Goal: Information Seeking & Learning: Find specific fact

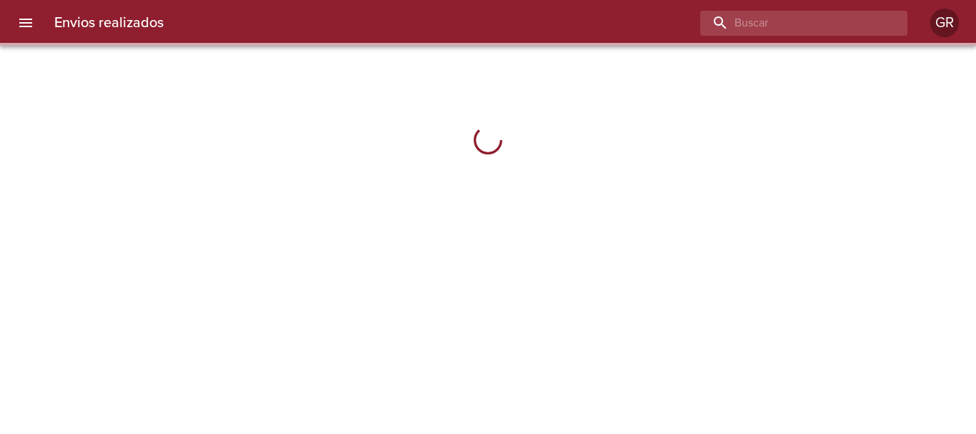
click at [816, 22] on input "buscar" at bounding box center [791, 23] width 183 height 25
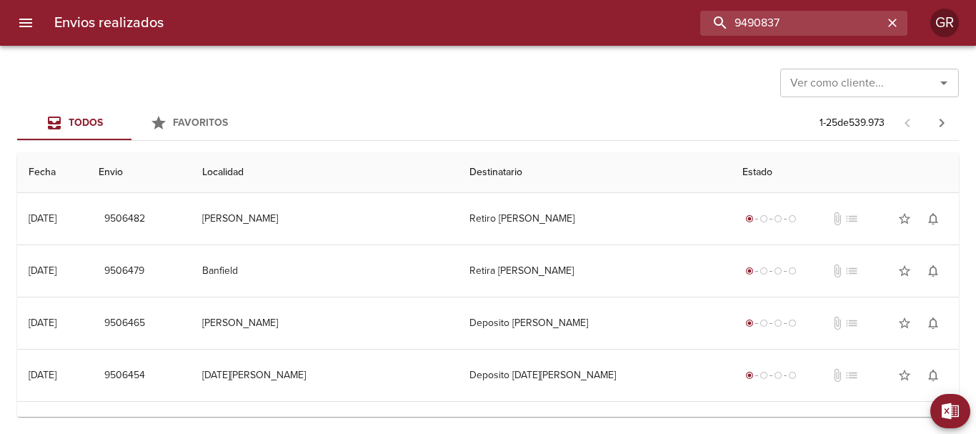
type input "9490837"
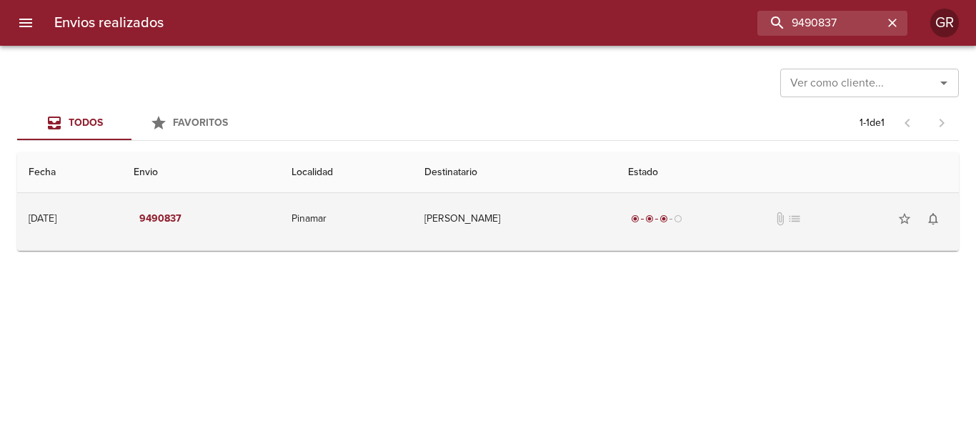
click at [506, 219] on td "[PERSON_NAME]" at bounding box center [515, 218] width 204 height 51
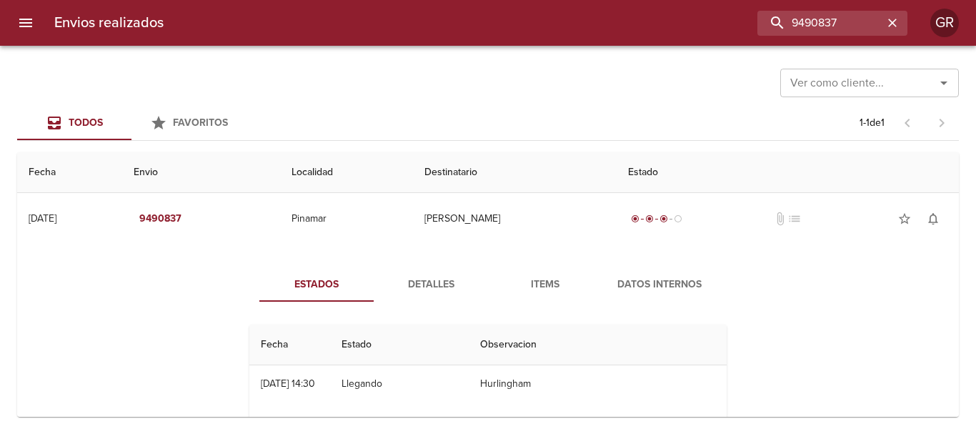
click at [414, 287] on span "Detalles" at bounding box center [430, 285] width 97 height 18
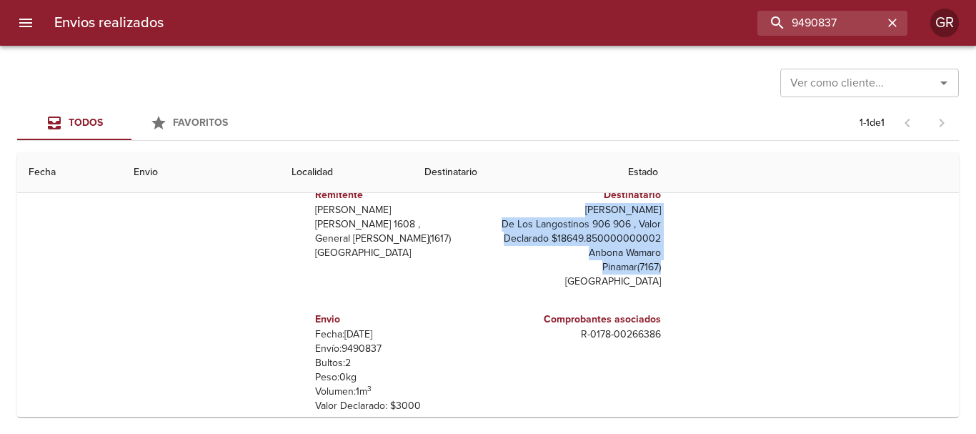
drag, startPoint x: 602, startPoint y: 207, endPoint x: 658, endPoint y: 272, distance: 85.7
click at [658, 272] on div "Remitente Wamaro Tortuguitas [PERSON_NAME][STREET_ADDRESS][PERSON_NAME] Destina…" at bounding box center [488, 313] width 489 height 286
copy div "[PERSON_NAME] Langostinos 906 906 , Valor Declarado $18649.850000000002 Anbona …"
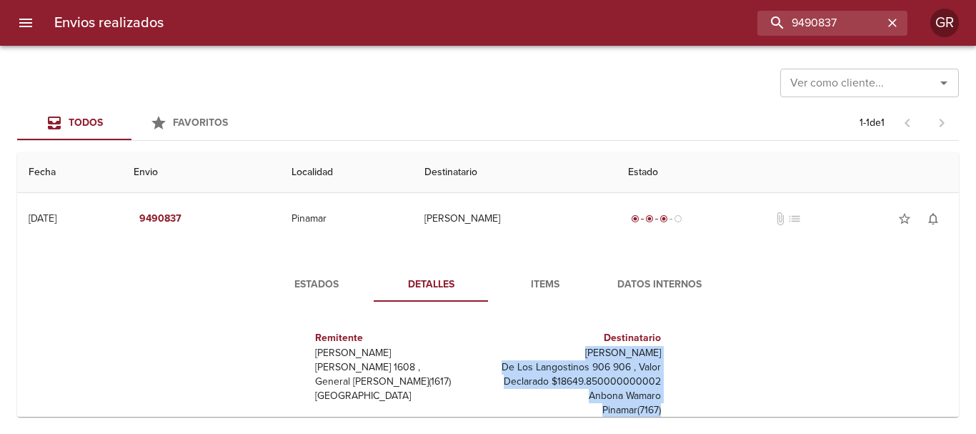
click at [543, 288] on span "Items" at bounding box center [545, 285] width 97 height 18
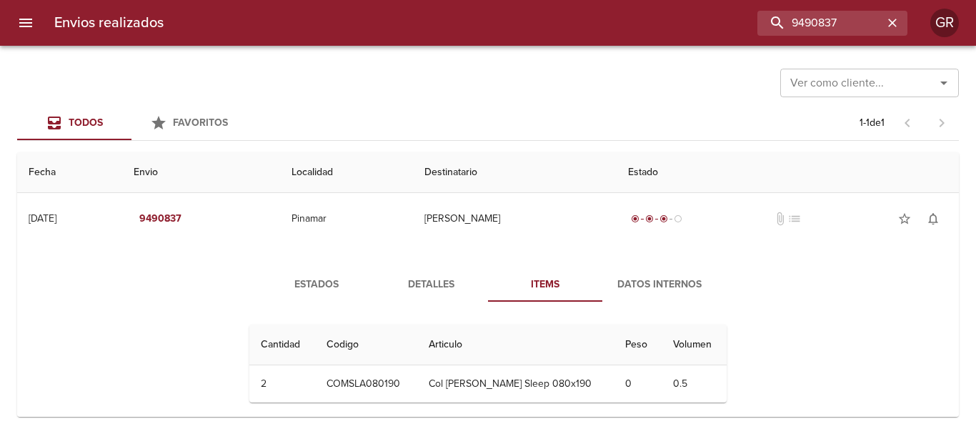
scroll to position [15, 0]
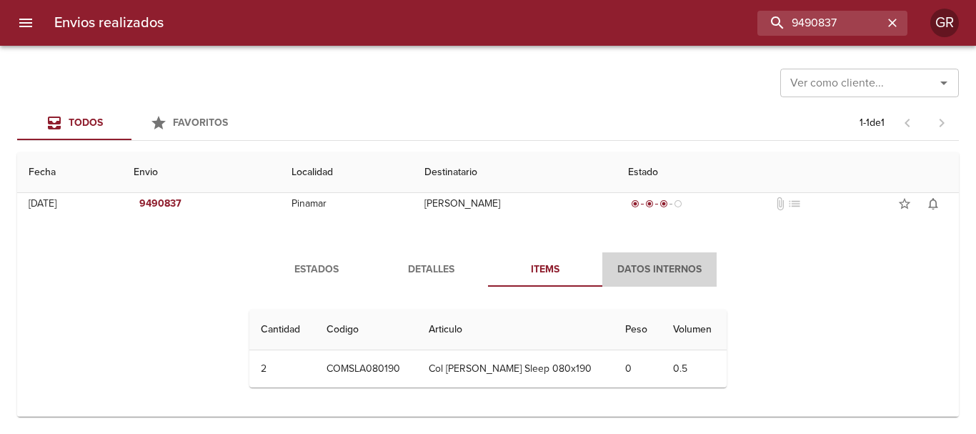
click at [630, 268] on span "Datos Internos" at bounding box center [659, 270] width 97 height 18
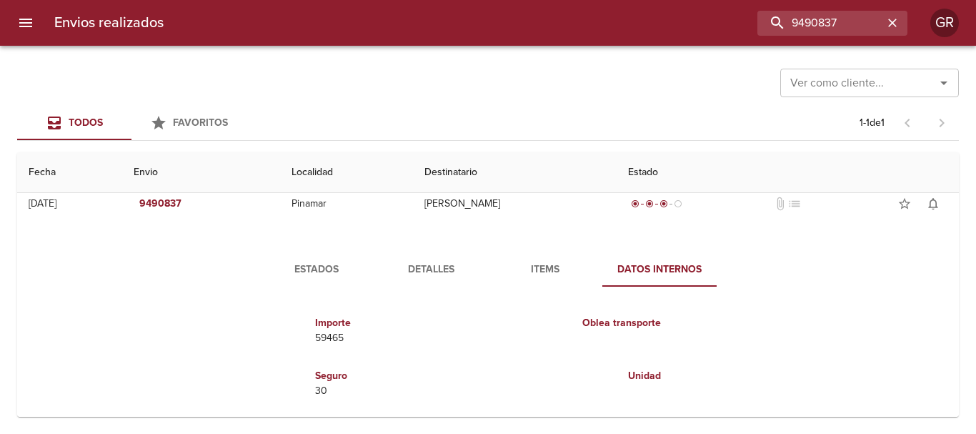
scroll to position [123, 0]
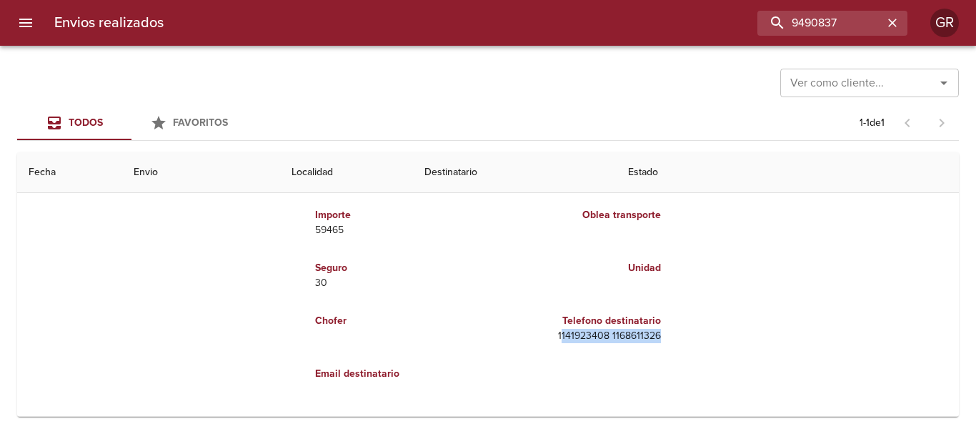
drag, startPoint x: 558, startPoint y: 335, endPoint x: 655, endPoint y: 337, distance: 96.5
click at [655, 337] on p "1141923408 1168611326" at bounding box center [577, 336] width 167 height 14
drag, startPoint x: 660, startPoint y: 344, endPoint x: 616, endPoint y: 344, distance: 43.6
click at [658, 345] on div "Telefono destinatario [PHONE_NUMBER] 1168611326" at bounding box center [577, 328] width 179 height 53
click at [580, 344] on div "Telefono destinatario [PHONE_NUMBER] 1168611326" at bounding box center [577, 327] width 167 height 41
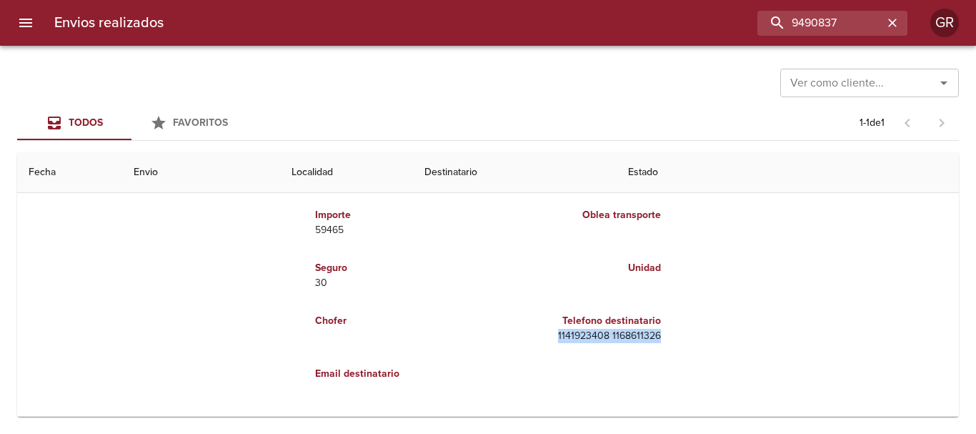
drag, startPoint x: 555, startPoint y: 334, endPoint x: 681, endPoint y: 347, distance: 126.5
click at [681, 347] on div "Importe 59465 Oblea transporte Seguro 30 Unidad Chofer Telefono destinatario 11…" at bounding box center [488, 294] width 489 height 209
copy p "1141923408 1168611326"
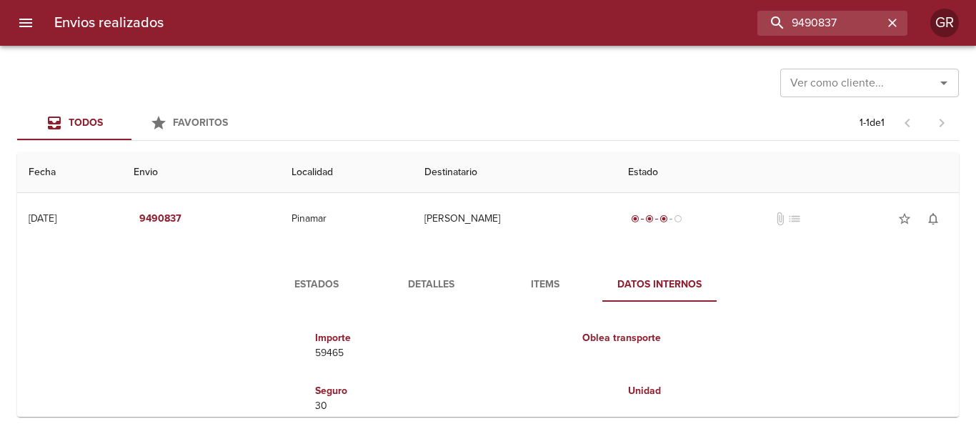
click at [313, 278] on span "Estados" at bounding box center [316, 285] width 97 height 18
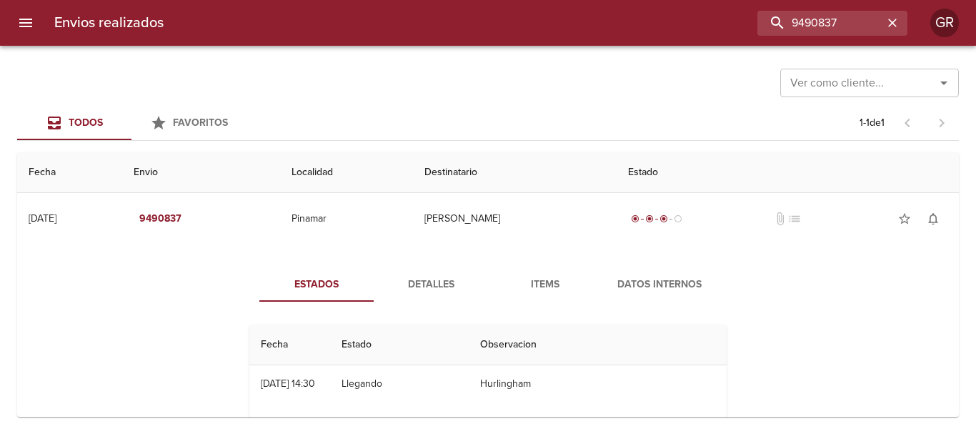
click at [423, 286] on span "Detalles" at bounding box center [430, 285] width 97 height 18
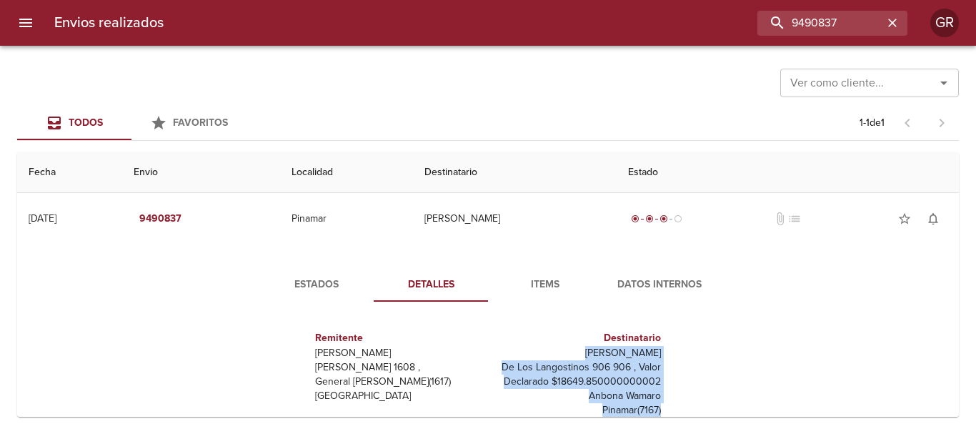
drag, startPoint x: 600, startPoint y: 350, endPoint x: 656, endPoint y: 412, distance: 83.0
copy div "[PERSON_NAME] Langostinos 906 906 , Valor Declarado $18649.850000000002 Anbona …"
